Goal: Information Seeking & Learning: Learn about a topic

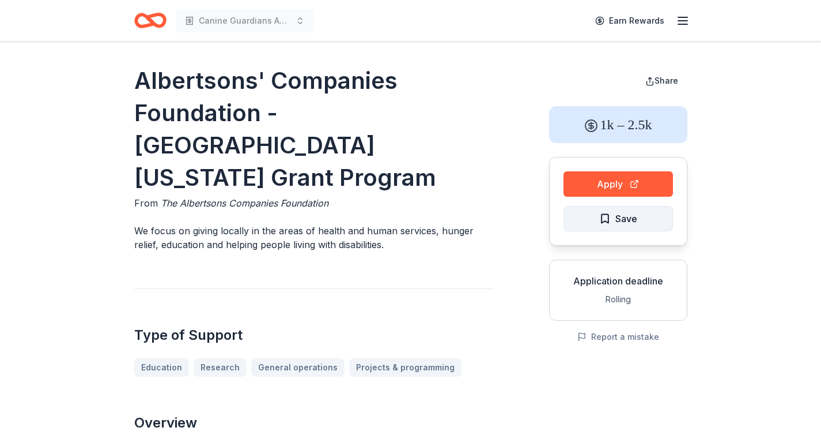
click at [622, 223] on span "Save" at bounding box center [627, 218] width 22 height 15
click at [622, 223] on html "Canine Guardians Assistance Dogs Earn Rewards Albertsons' Companies Foundation …" at bounding box center [410, 223] width 821 height 446
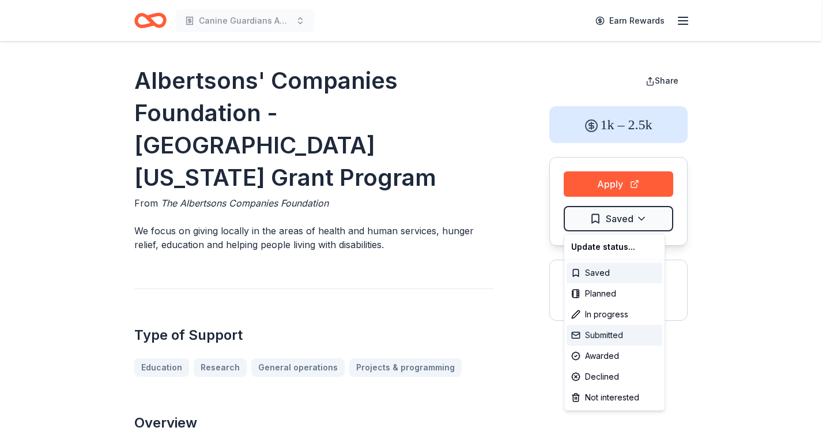
click at [608, 333] on div "Submitted" at bounding box center [615, 335] width 96 height 21
click at [487, 119] on html "Canine Guardians Assistance Dogs Earn Rewards Albertsons' Companies Foundation …" at bounding box center [415, 223] width 830 height 446
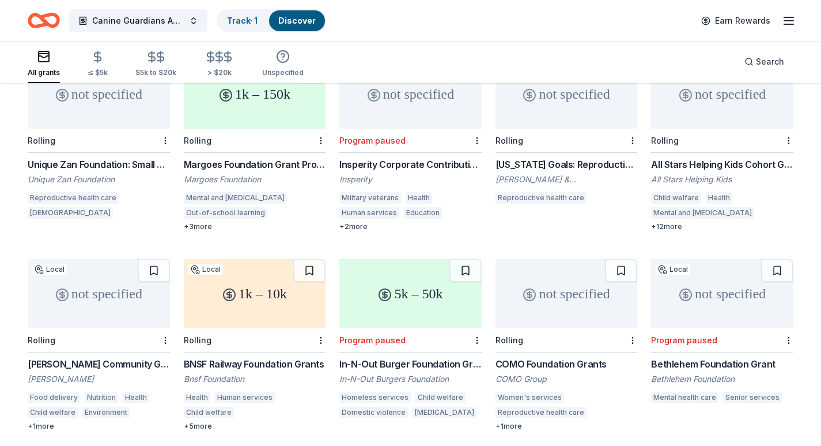
scroll to position [488, 0]
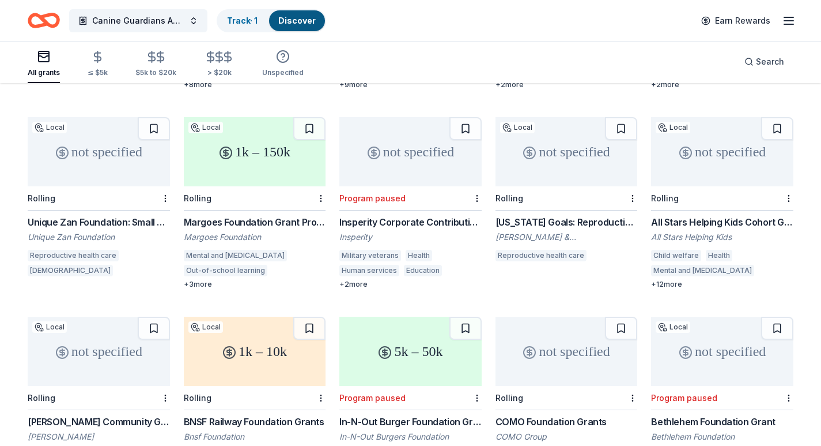
click at [197, 280] on div "+ 3 more" at bounding box center [255, 284] width 142 height 9
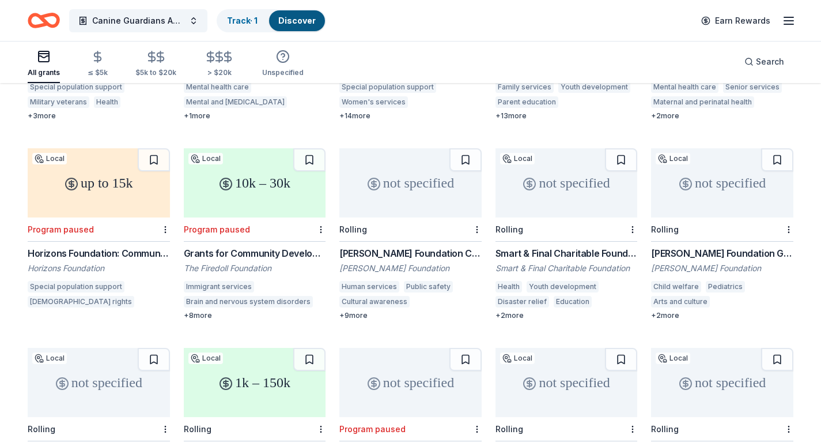
scroll to position [85, 0]
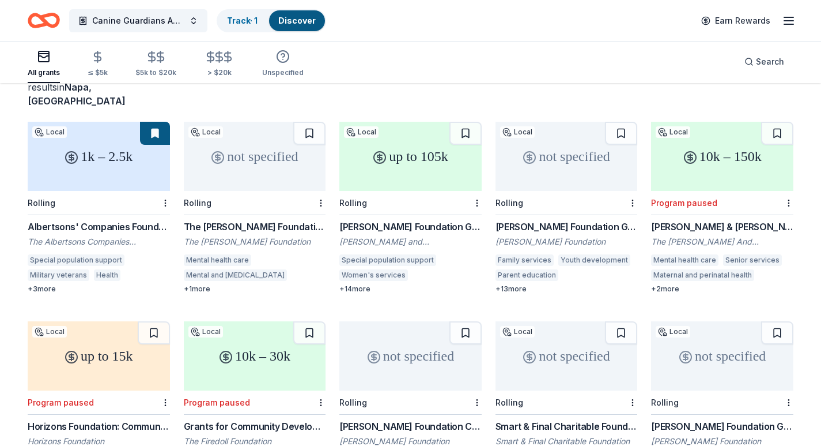
click at [368, 284] on div "+ 14 more" at bounding box center [411, 288] width 142 height 9
click at [236, 269] on div "Mental and [MEDICAL_DATA]" at bounding box center [235, 275] width 103 height 12
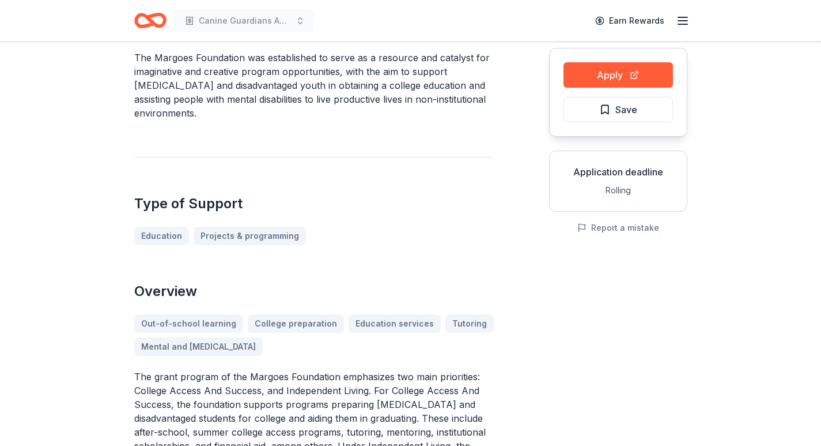
scroll to position [115, 0]
